Goal: Task Accomplishment & Management: Complete application form

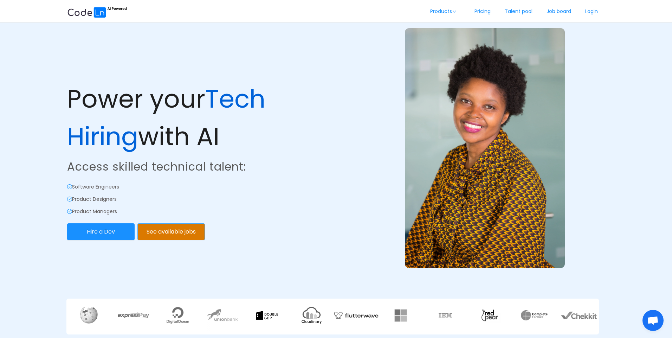
click at [170, 235] on button "See available jobs" at bounding box center [170, 231] width 67 height 17
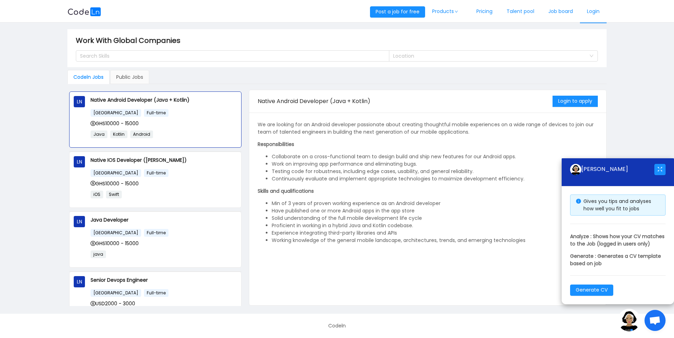
click at [590, 14] on link "Login" at bounding box center [593, 11] width 27 height 23
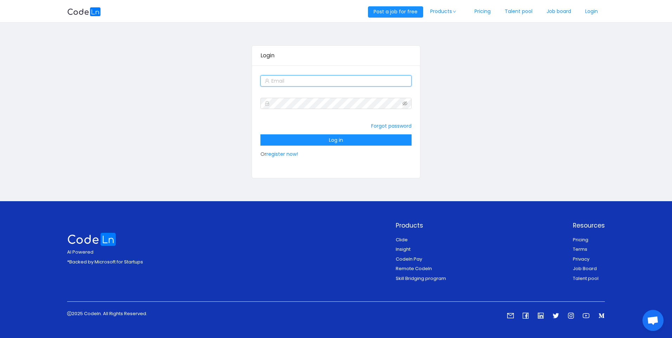
type input "[EMAIL_ADDRESS][DOMAIN_NAME]"
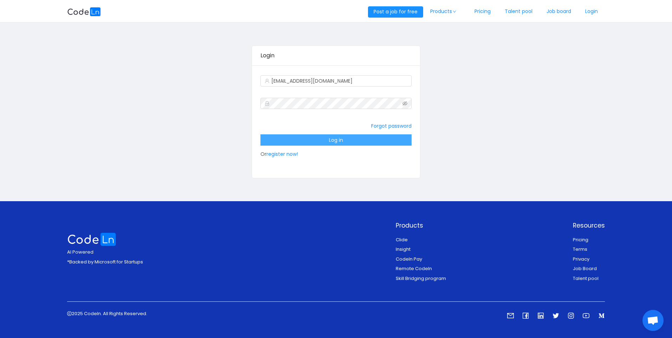
click at [332, 137] on button "Log in" at bounding box center [335, 139] width 151 height 11
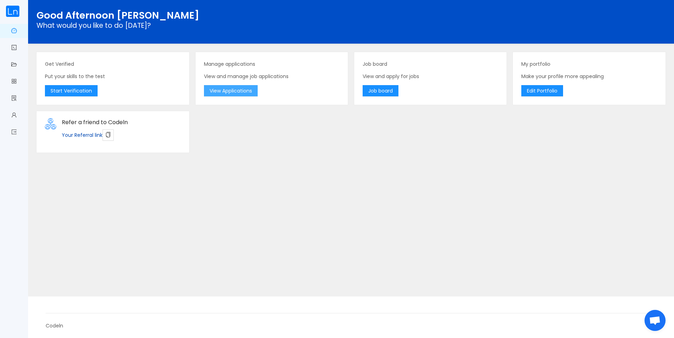
click at [234, 92] on button "View Applications" at bounding box center [231, 90] width 54 height 11
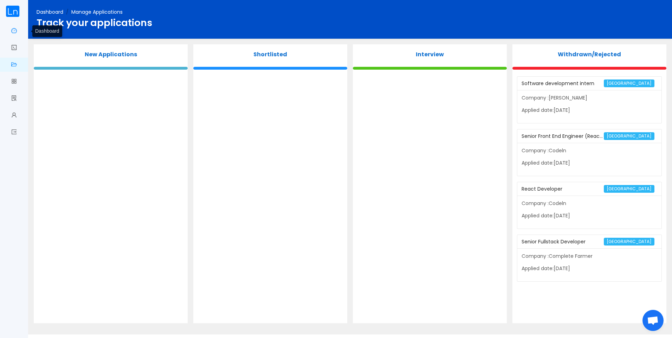
click at [14, 33] on link "Dashboard" at bounding box center [14, 31] width 6 height 15
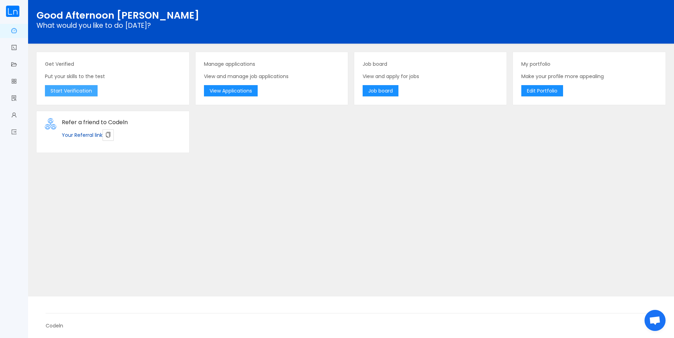
click at [85, 95] on button "Start Verification" at bounding box center [71, 90] width 53 height 11
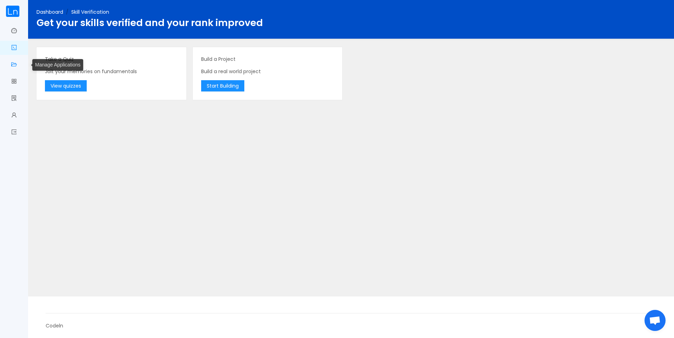
click at [14, 58] on link "Manage Applications" at bounding box center [14, 65] width 6 height 15
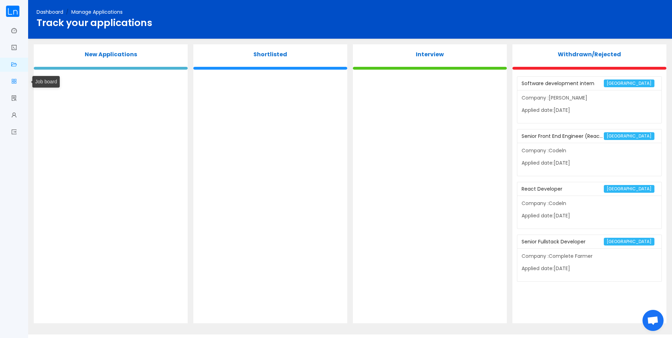
click at [13, 83] on link "Job board" at bounding box center [14, 81] width 6 height 15
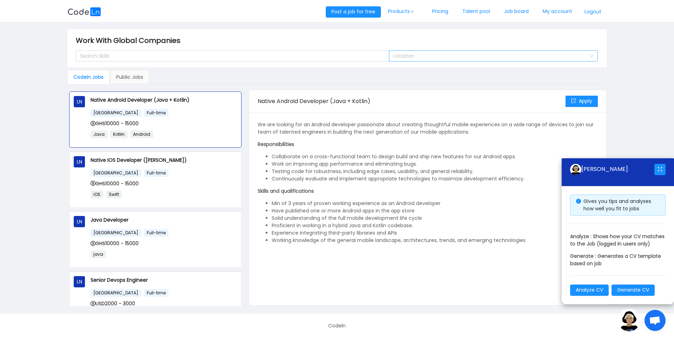
click at [450, 56] on div "Location" at bounding box center [489, 55] width 193 height 7
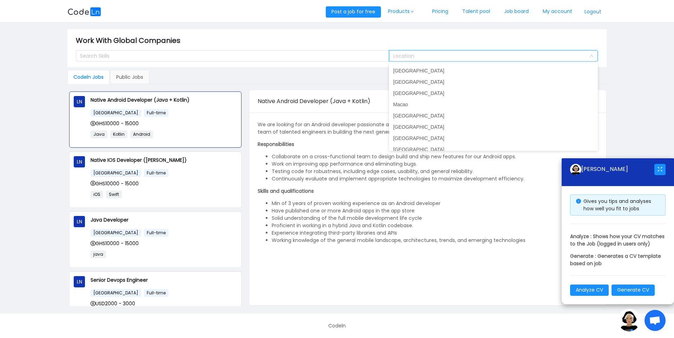
scroll to position [1, 0]
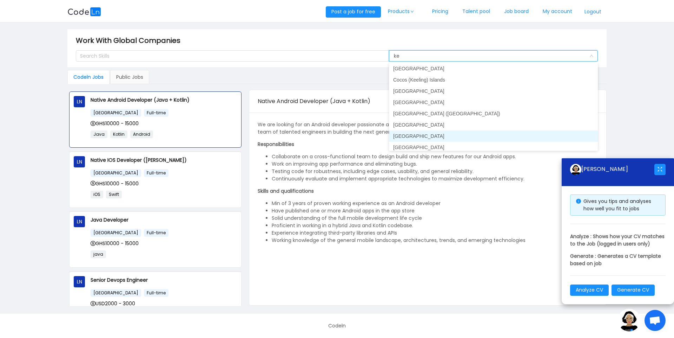
type input "[PERSON_NAME]"
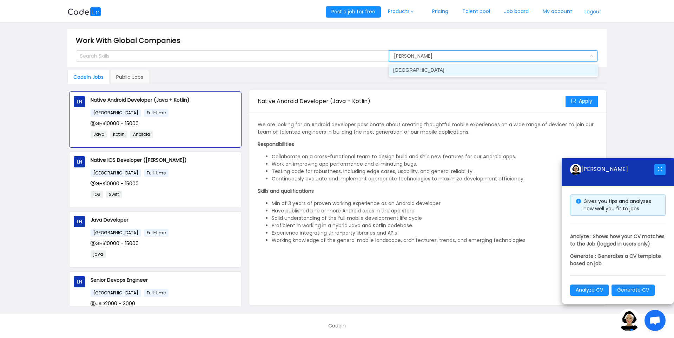
click at [413, 73] on li "[GEOGRAPHIC_DATA]" at bounding box center [493, 69] width 209 height 11
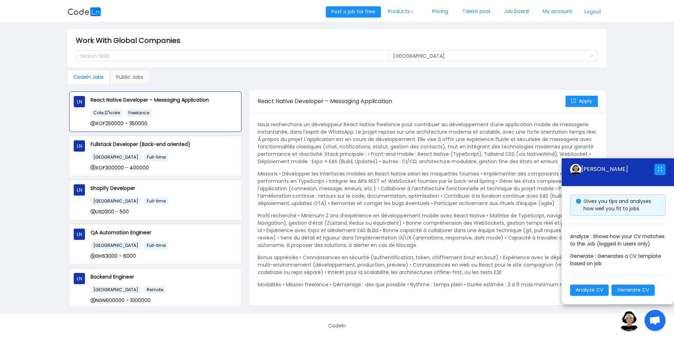
click at [19, 189] on main "Work With Global Companies Search Skills Location [GEOGRAPHIC_DATA] Codeln Jobs…" at bounding box center [337, 167] width 674 height 291
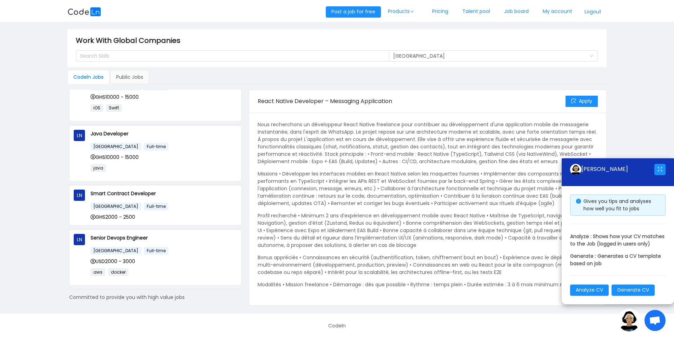
scroll to position [309, 0]
click at [196, 246] on div "[GEOGRAPHIC_DATA] Full-time" at bounding box center [164, 249] width 146 height 8
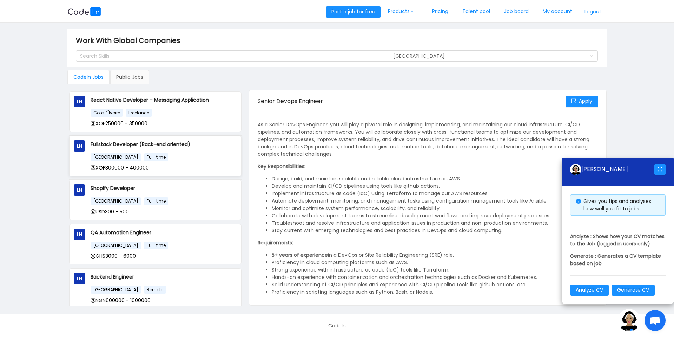
scroll to position [327, 0]
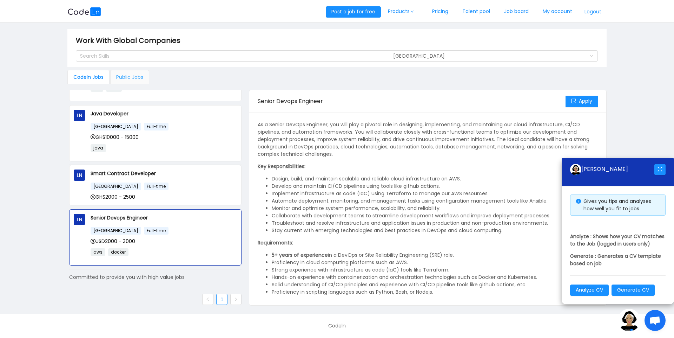
click at [131, 77] on div "Public Jobs" at bounding box center [129, 77] width 39 height 14
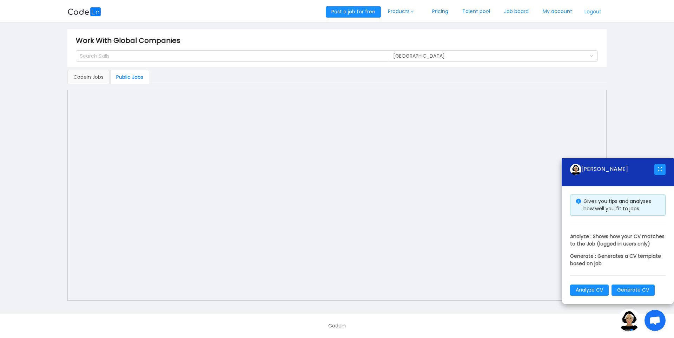
click at [627, 324] on img at bounding box center [629, 319] width 22 height 22
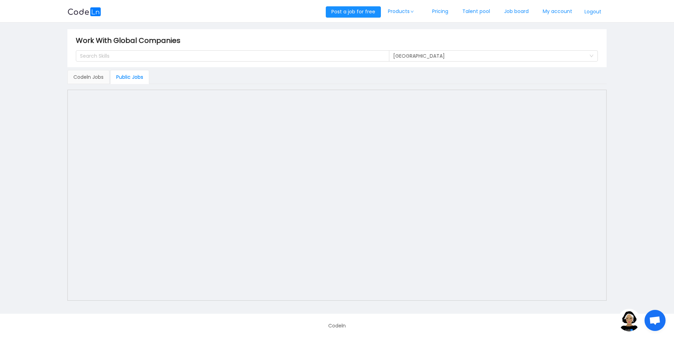
click at [90, 85] on div "Codeln Jobs Public Jobs LN React Native Developer – Messaging Application Cote …" at bounding box center [337, 186] width 540 height 233
